Goal: Navigation & Orientation: Find specific page/section

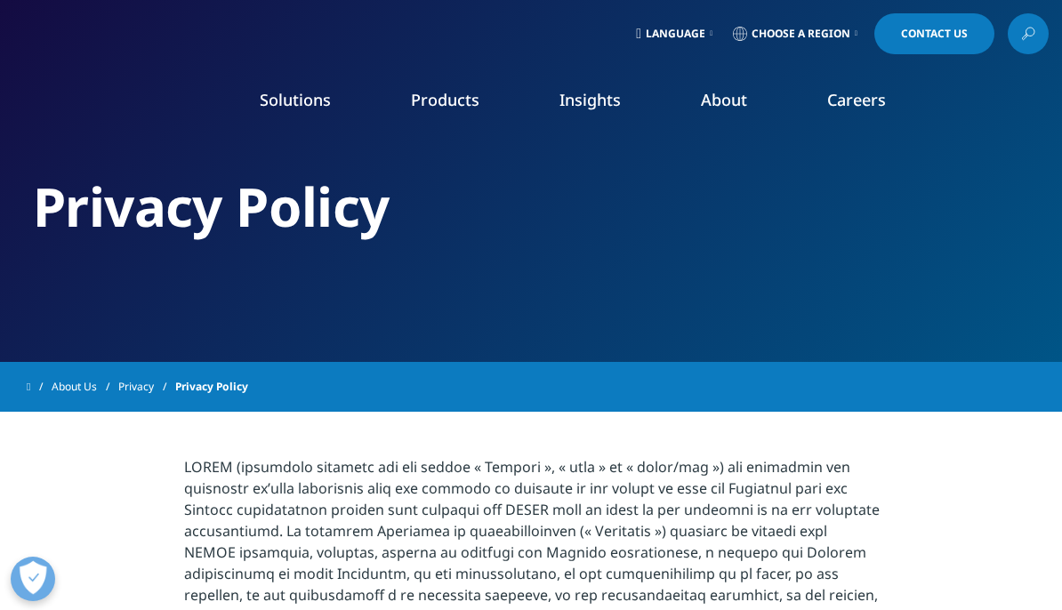
click at [636, 32] on icon at bounding box center [638, 34] width 5 height 14
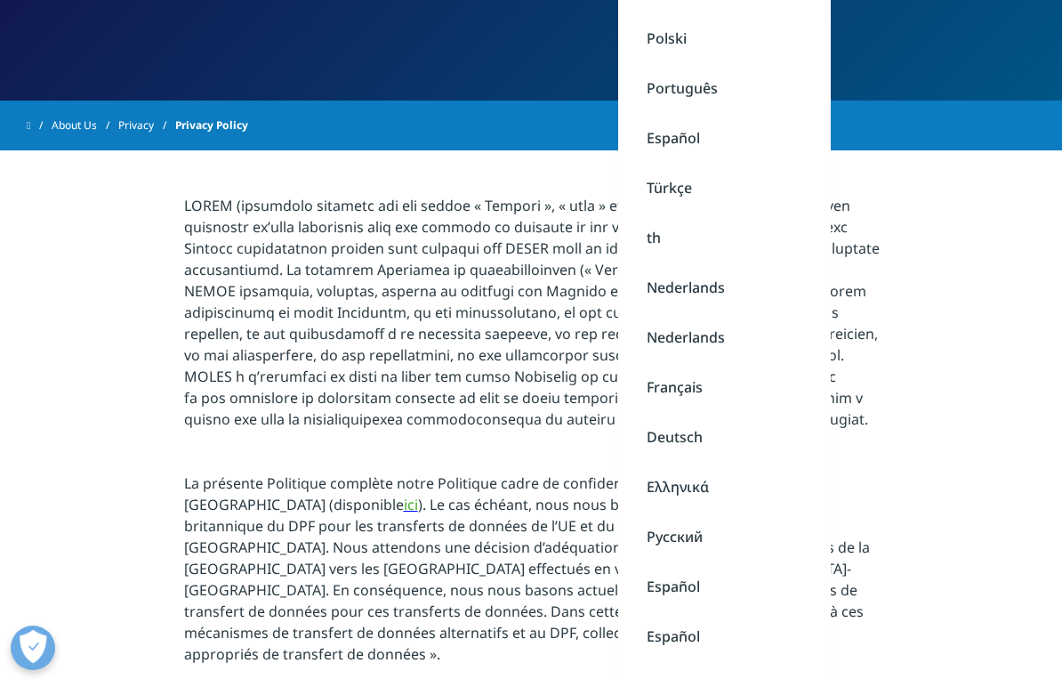
scroll to position [261, 0]
click at [656, 389] on link "Français" at bounding box center [724, 388] width 213 height 50
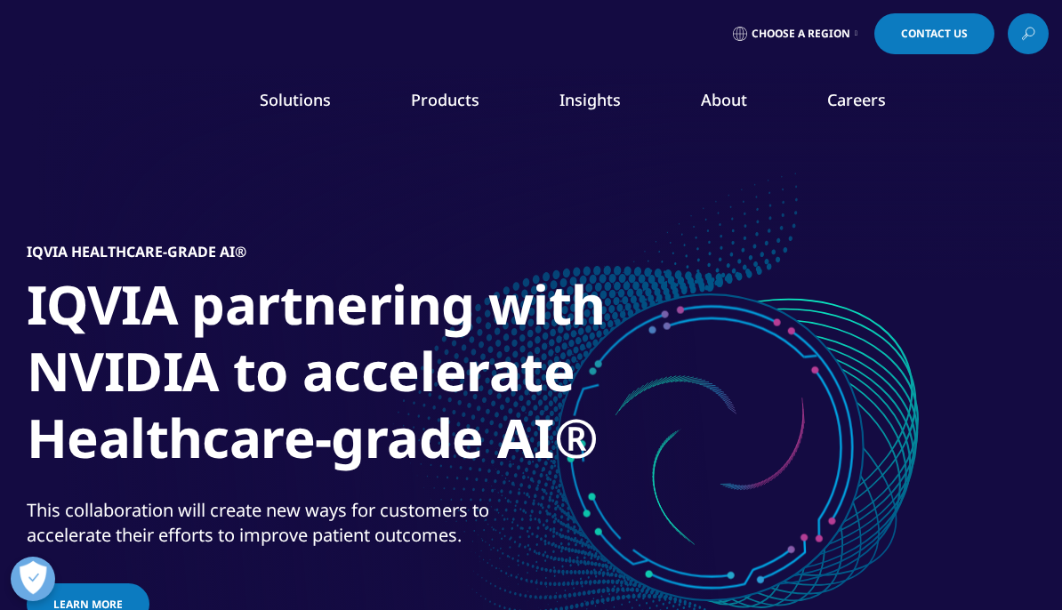
click at [166, 131] on nav "Solutions quick find a capability Clear Search Loading SOLUTIONS Research & Dev…" at bounding box center [606, 104] width 900 height 84
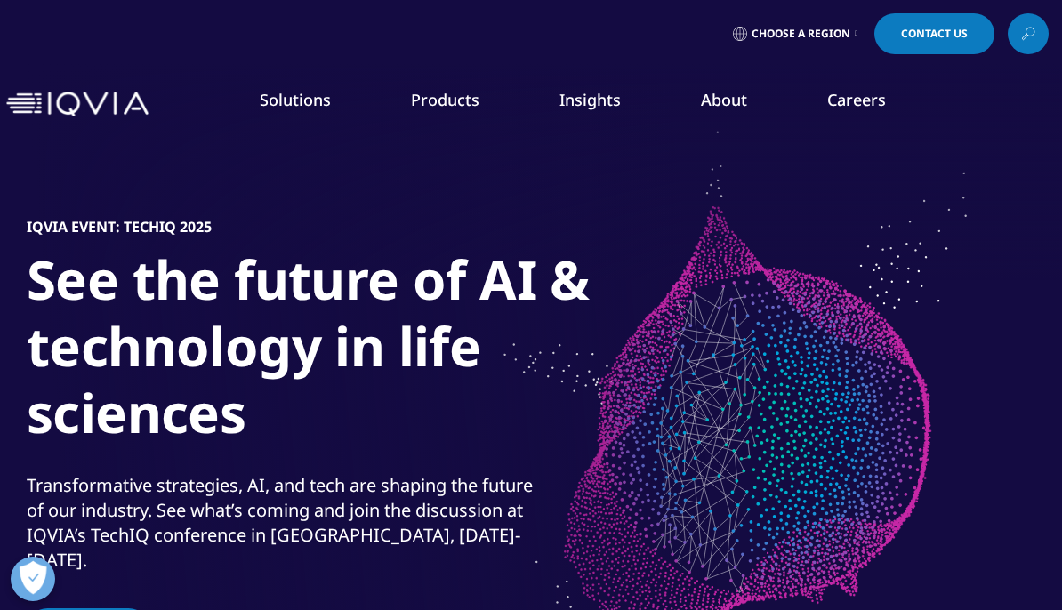
click at [843, 33] on span "Choose a Region" at bounding box center [801, 34] width 99 height 14
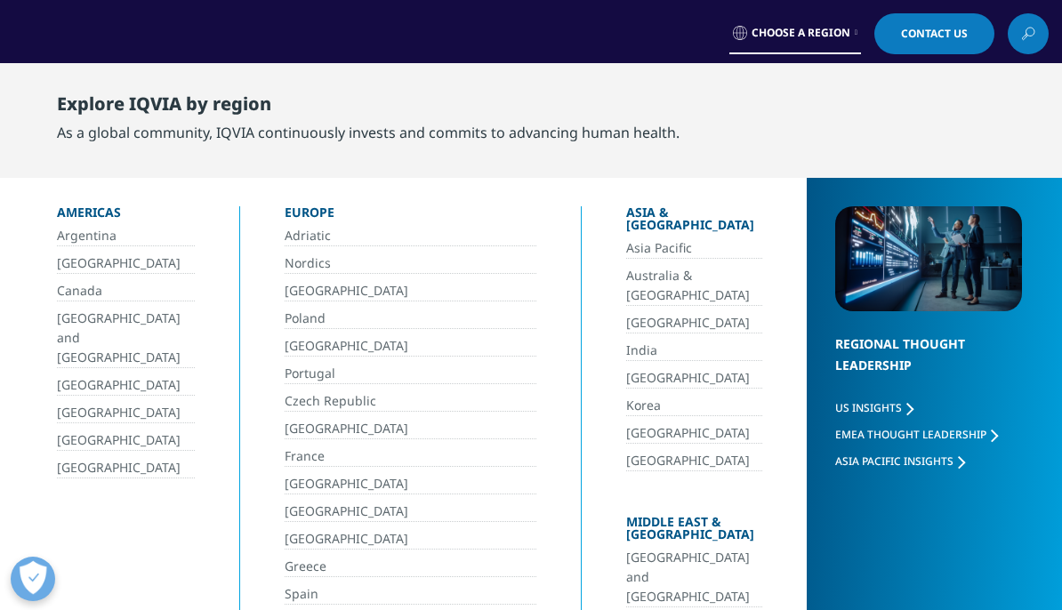
click at [825, 29] on span "Choose a Region" at bounding box center [801, 33] width 99 height 14
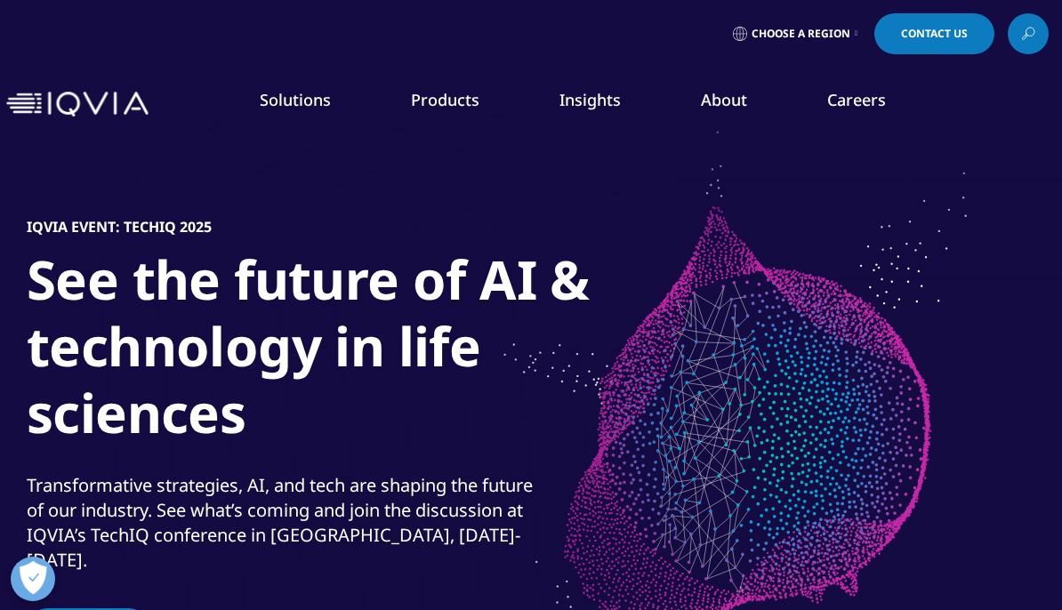
click at [855, 34] on icon at bounding box center [856, 33] width 3 height 7
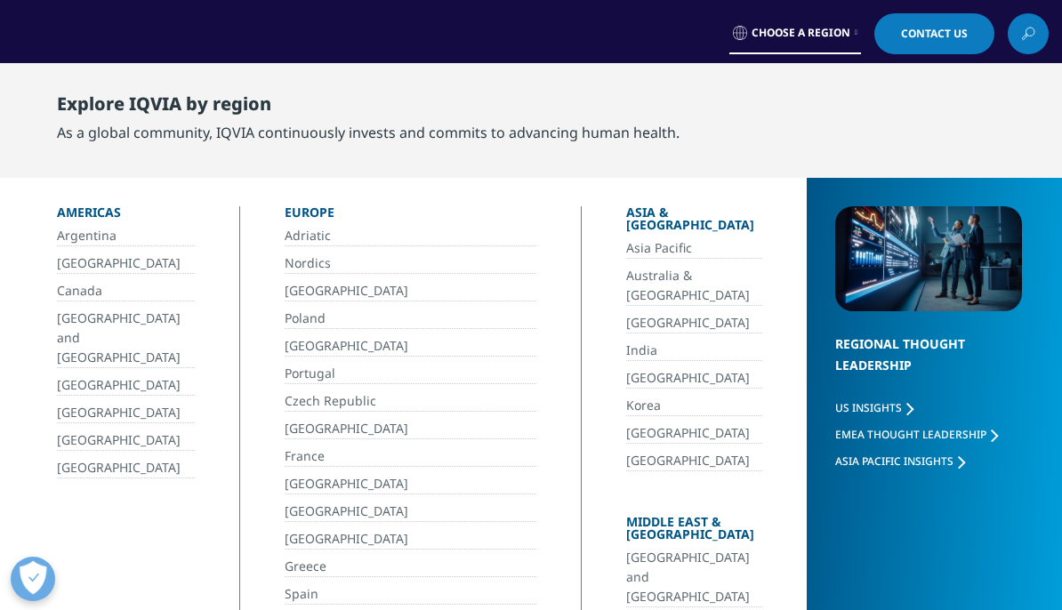
click at [852, 38] on link "Choose a Region" at bounding box center [796, 33] width 132 height 41
